Goal: Information Seeking & Learning: Learn about a topic

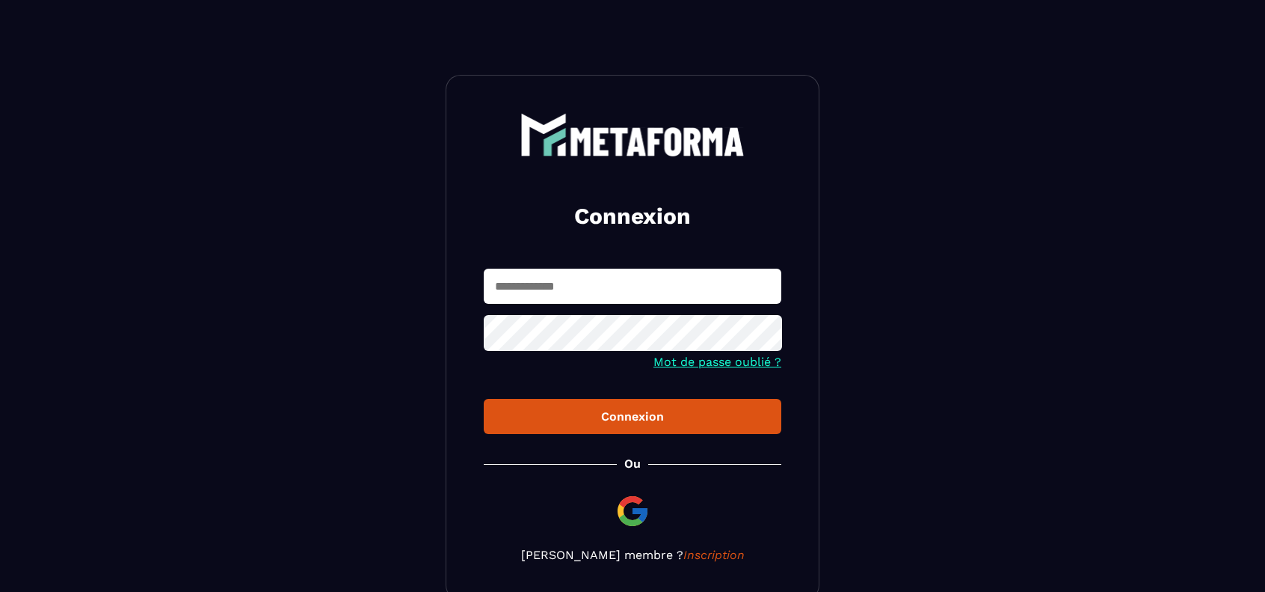
type input "**********"
click at [630, 420] on div "Connexion" at bounding box center [633, 416] width 274 height 14
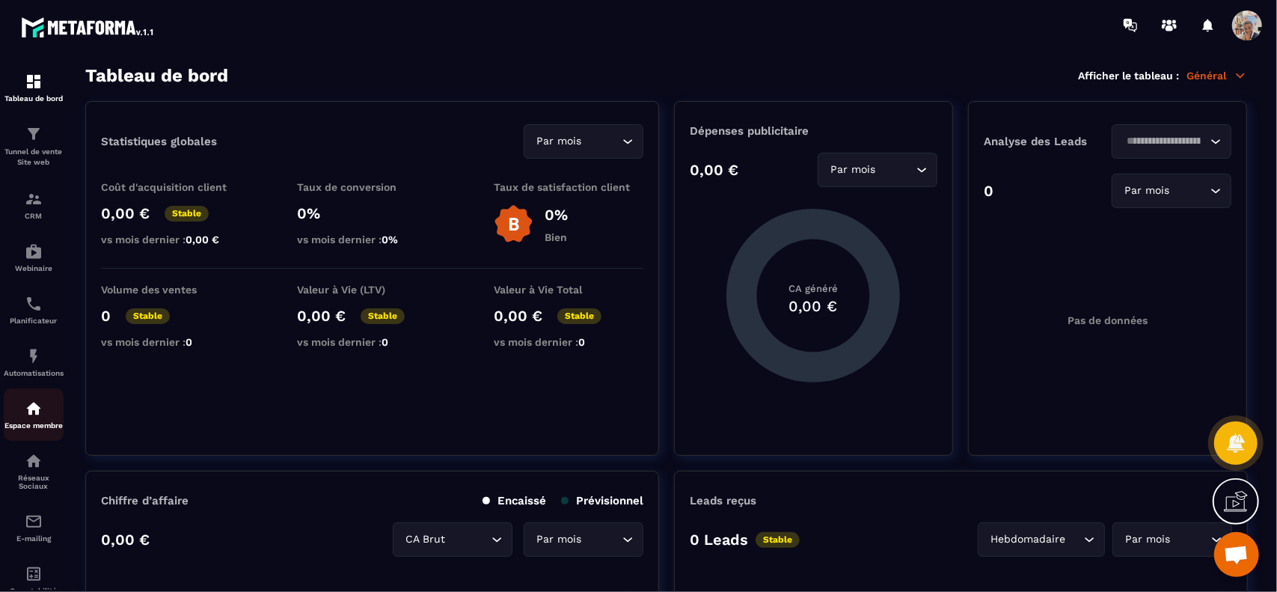
click at [34, 421] on div "Espace membre" at bounding box center [34, 414] width 60 height 30
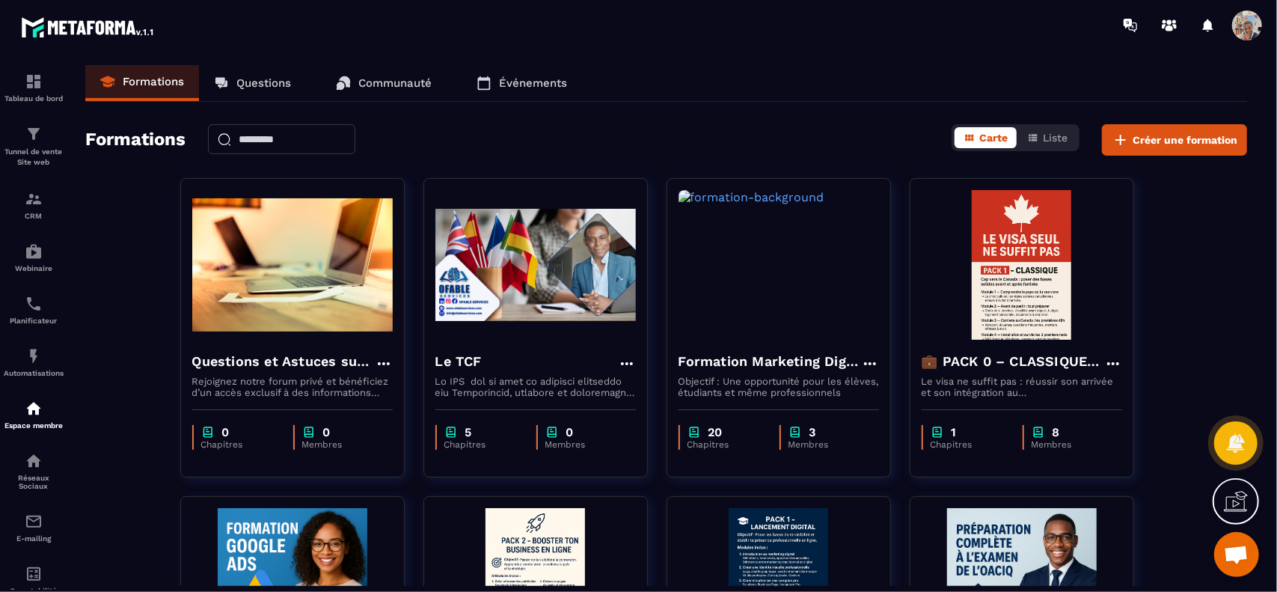
click at [242, 80] on p "Questions" at bounding box center [263, 82] width 55 height 13
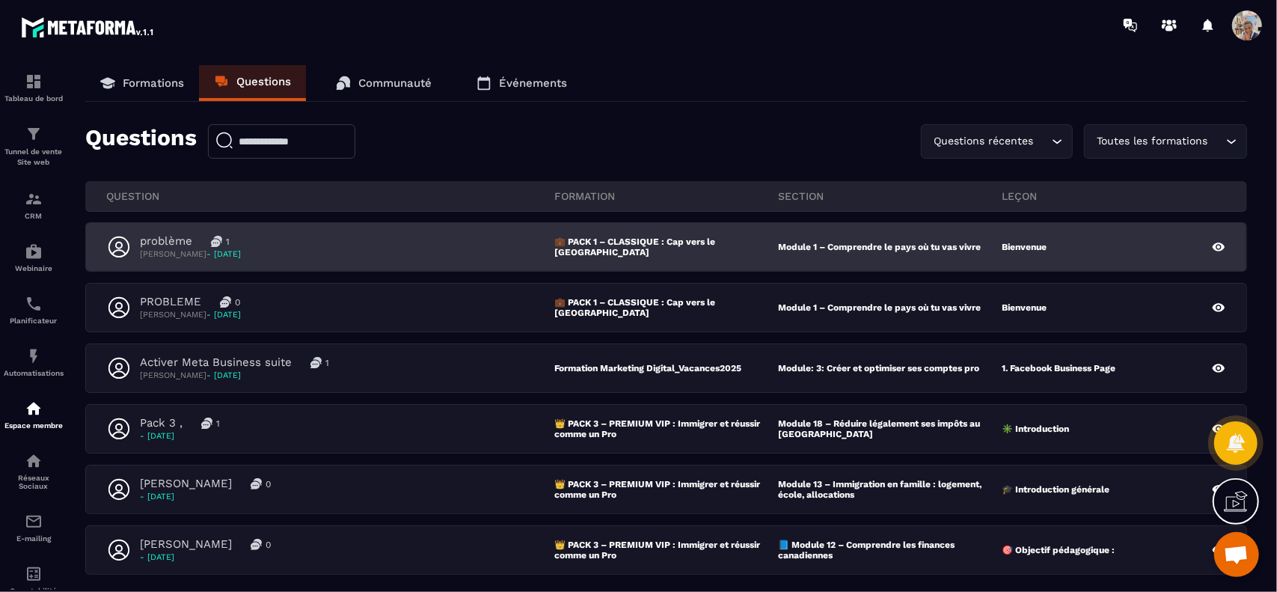
click at [200, 252] on p "[PERSON_NAME] - [DATE]" at bounding box center [190, 253] width 101 height 11
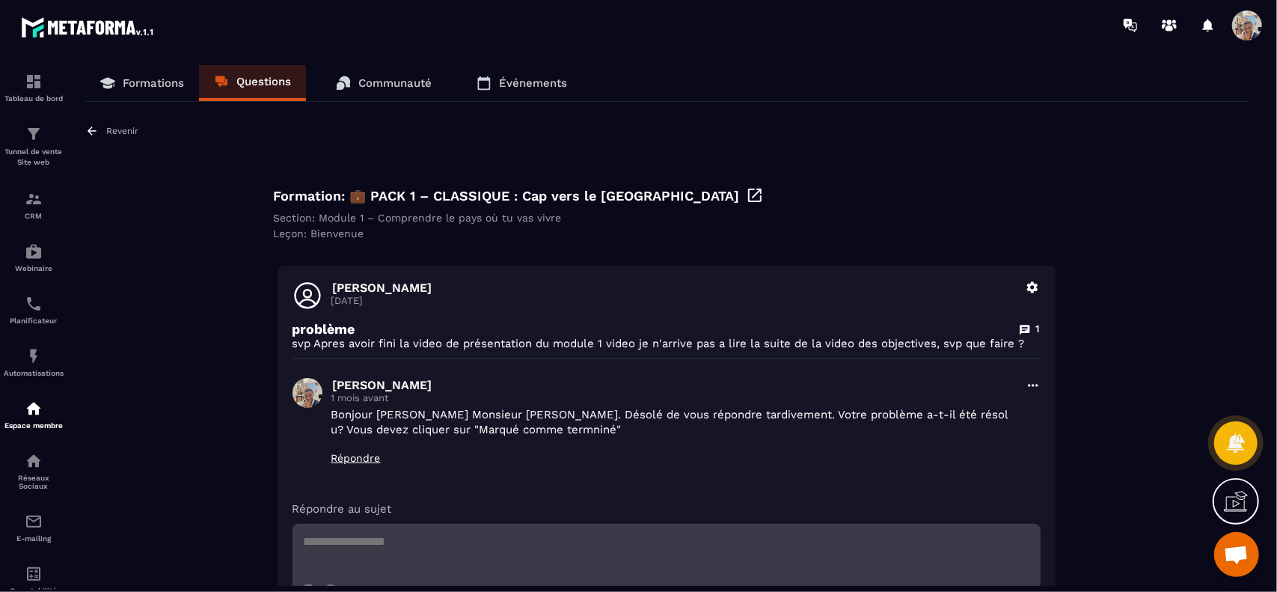
click at [135, 77] on p "Formations" at bounding box center [153, 82] width 61 height 13
